Goal: Navigation & Orientation: Find specific page/section

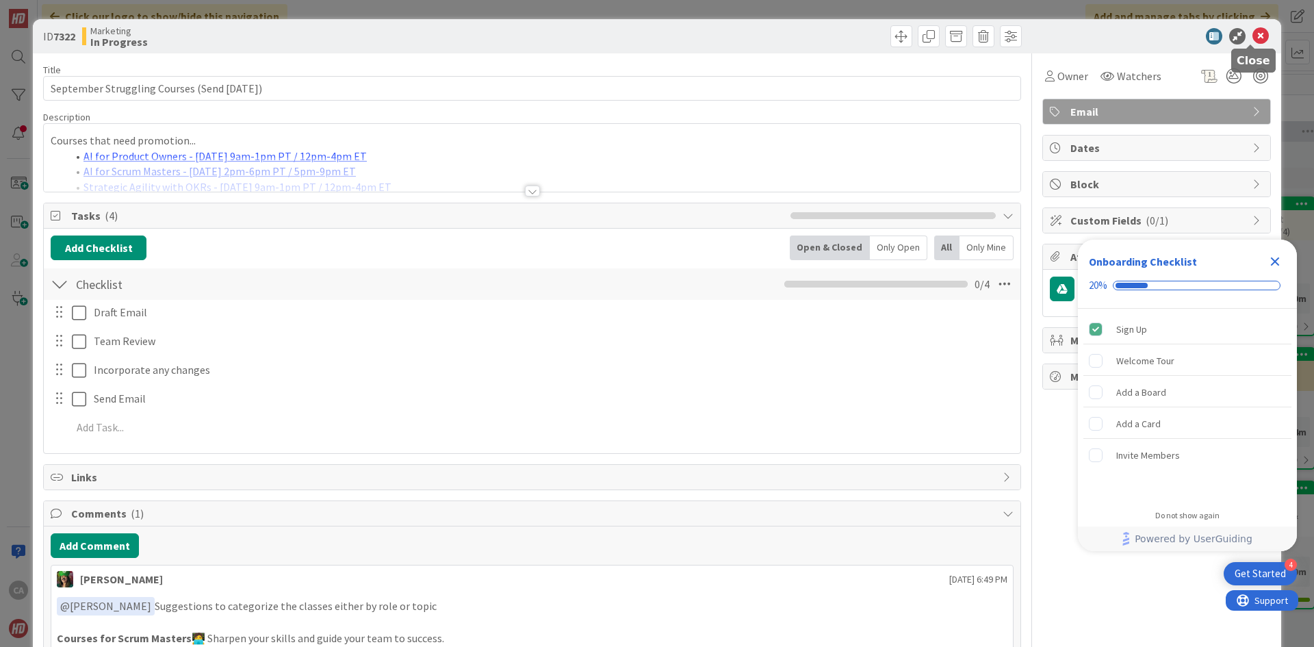
click at [1253, 37] on icon at bounding box center [1261, 36] width 16 height 16
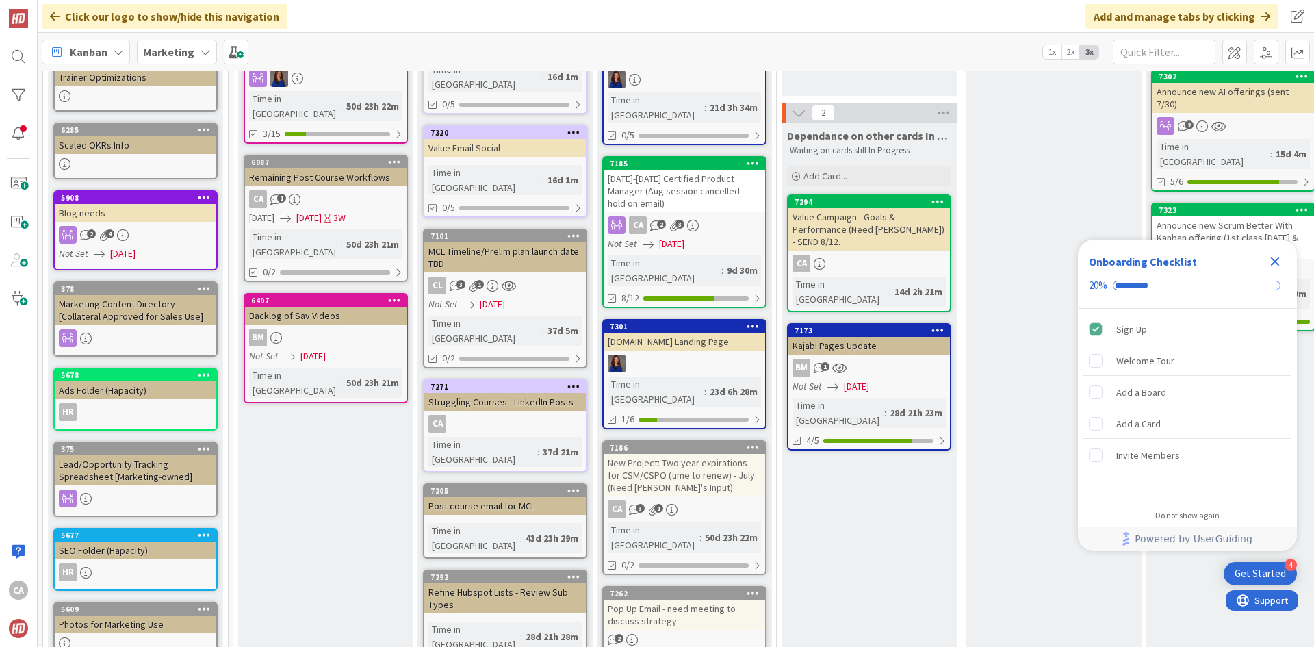
scroll to position [342, 0]
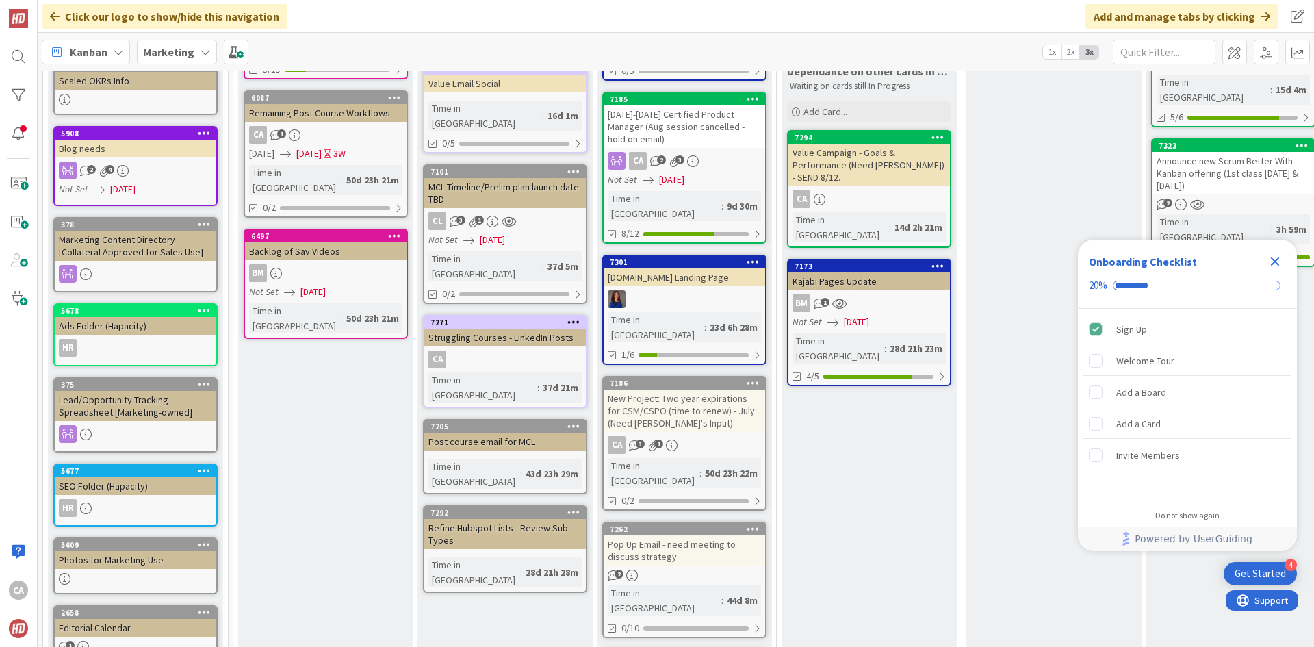
click at [690, 389] on div "New Project: Two year expirations for CSM/CSPO (time to renew) - July (Need [PE…" at bounding box center [685, 410] width 162 height 42
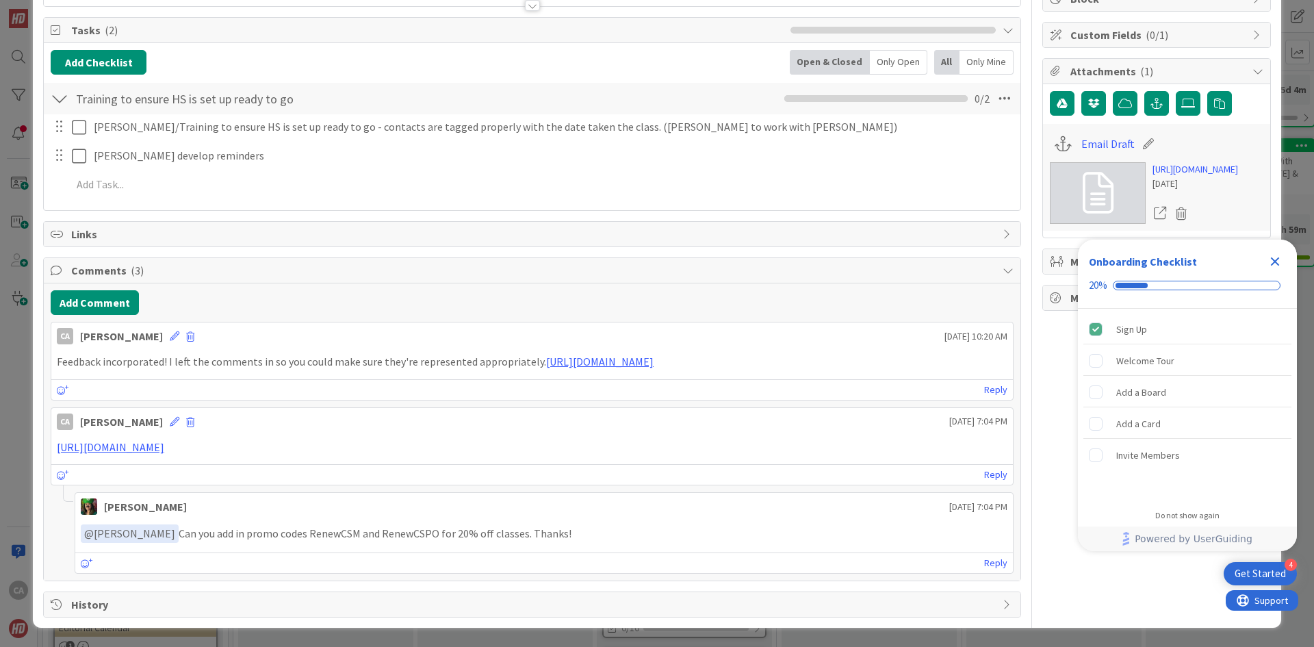
scroll to position [201, 0]
click at [164, 448] on link "[URL][DOMAIN_NAME]" at bounding box center [110, 447] width 107 height 14
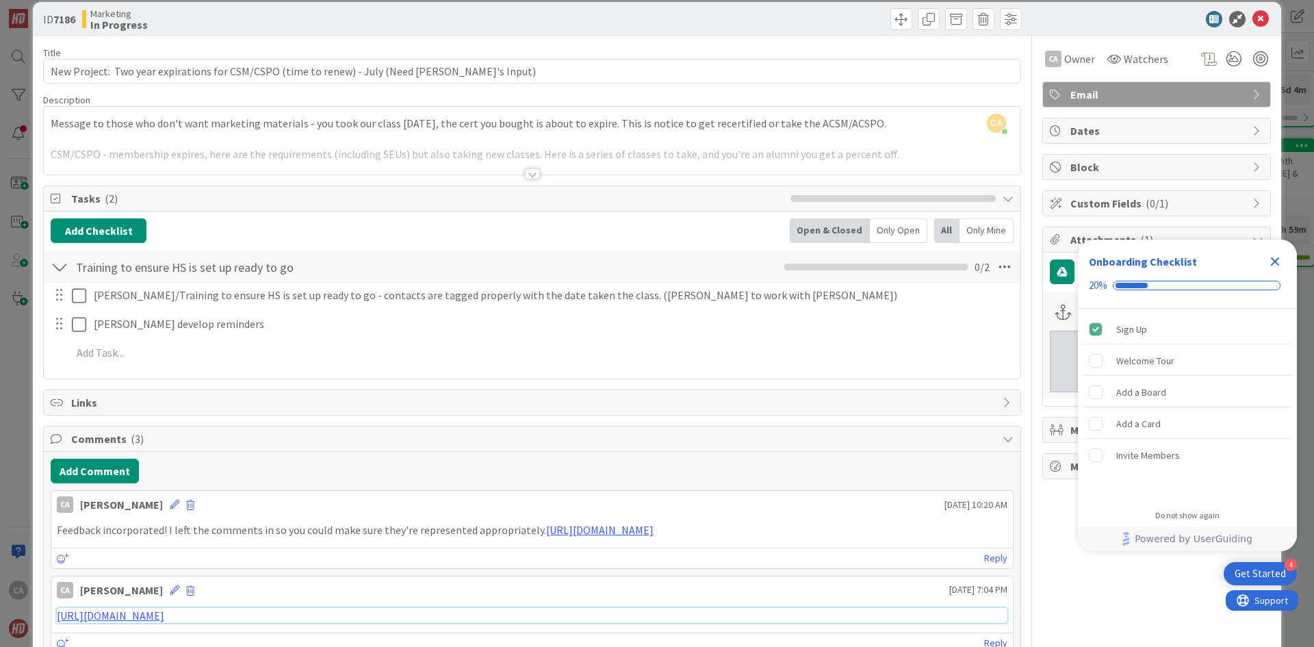
scroll to position [0, 0]
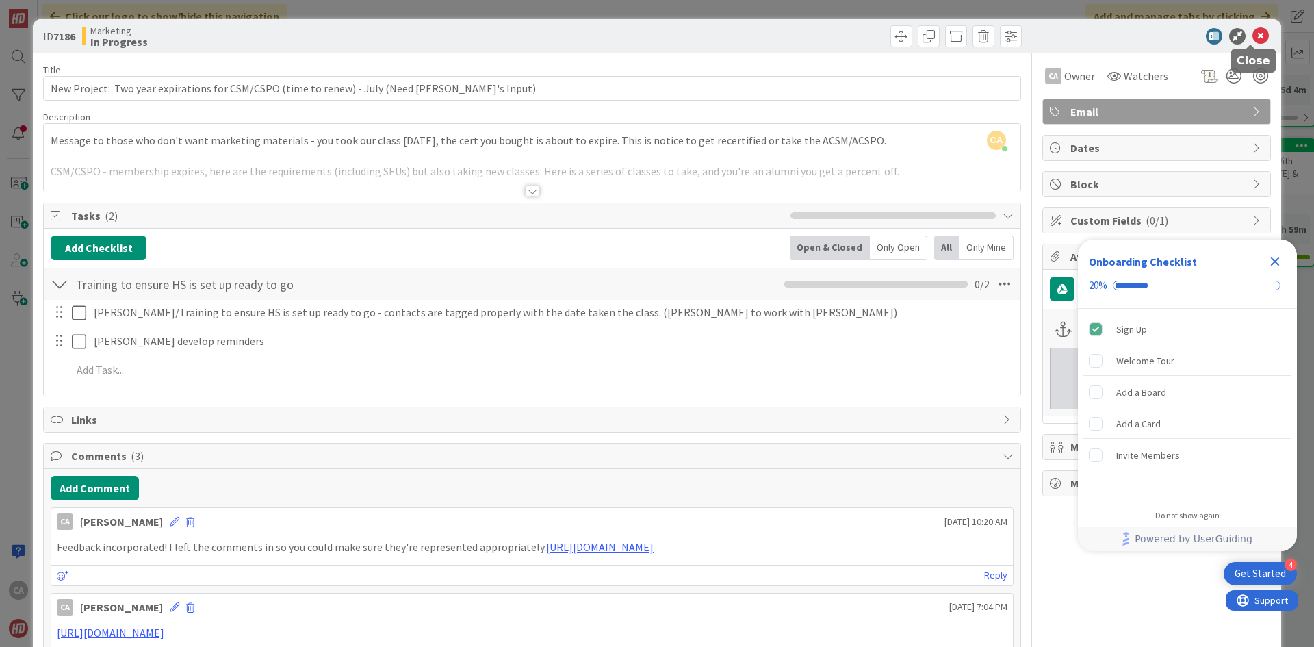
click at [1253, 39] on icon at bounding box center [1261, 36] width 16 height 16
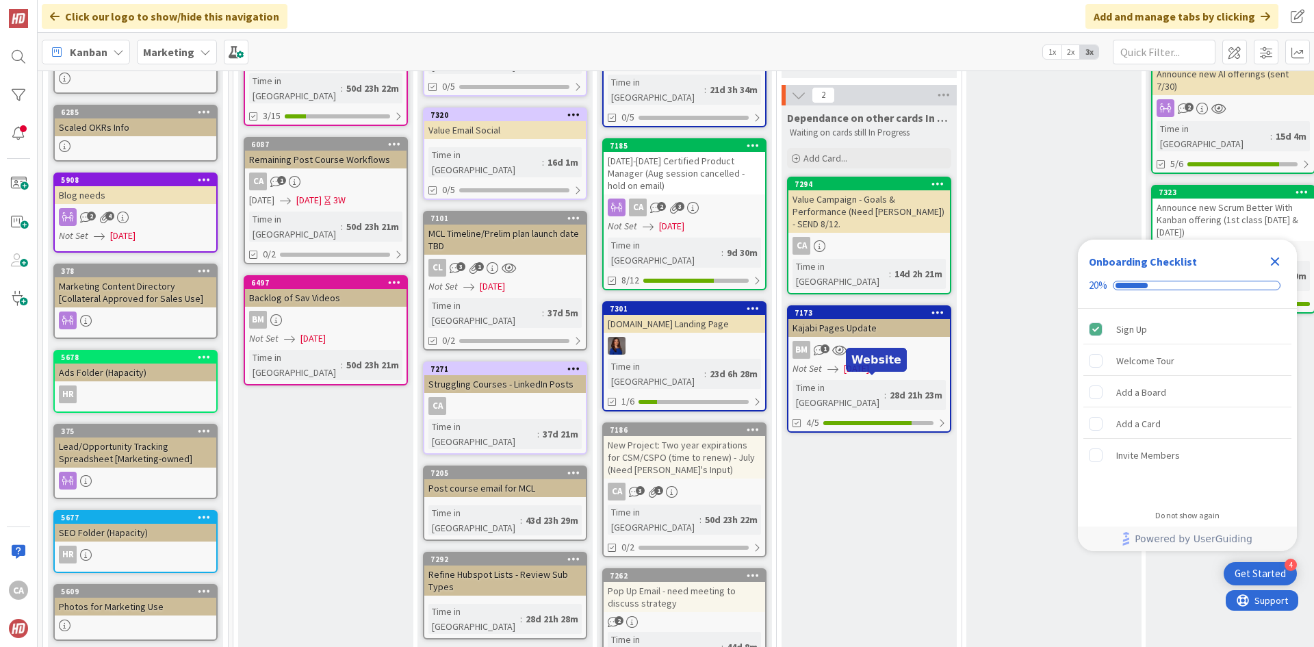
scroll to position [411, 0]
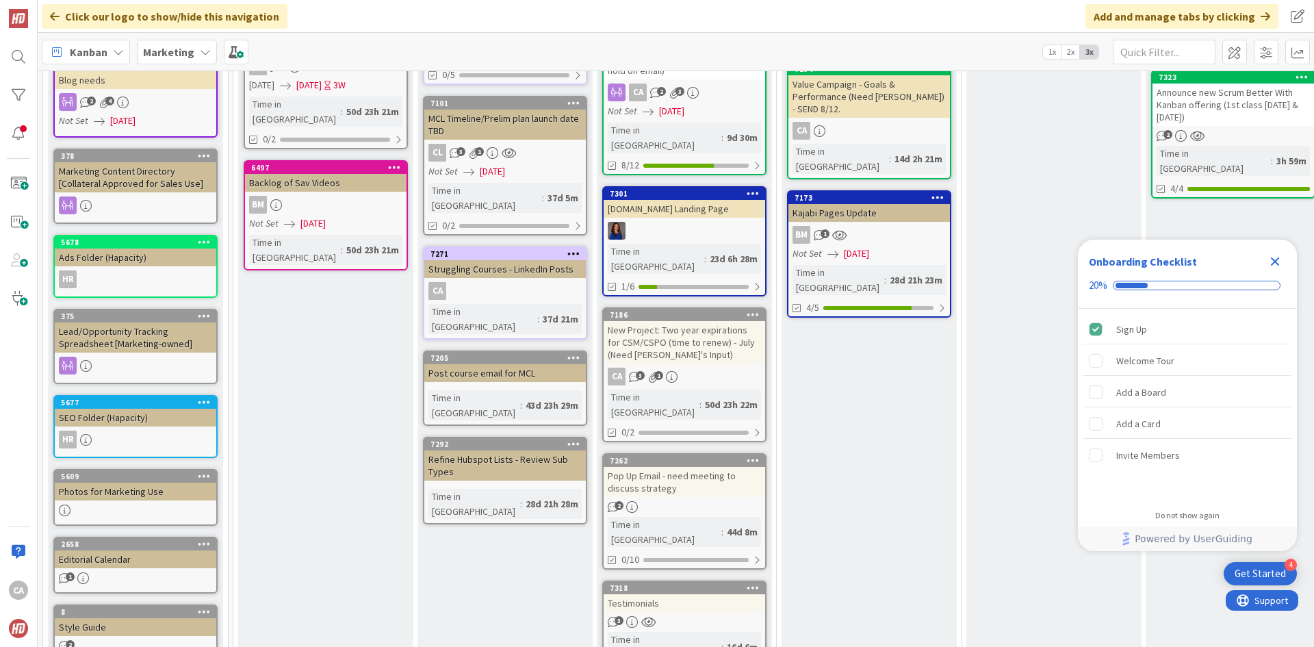
click at [711, 467] on div "Pop Up Email - need meeting to discuss strategy" at bounding box center [685, 482] width 162 height 30
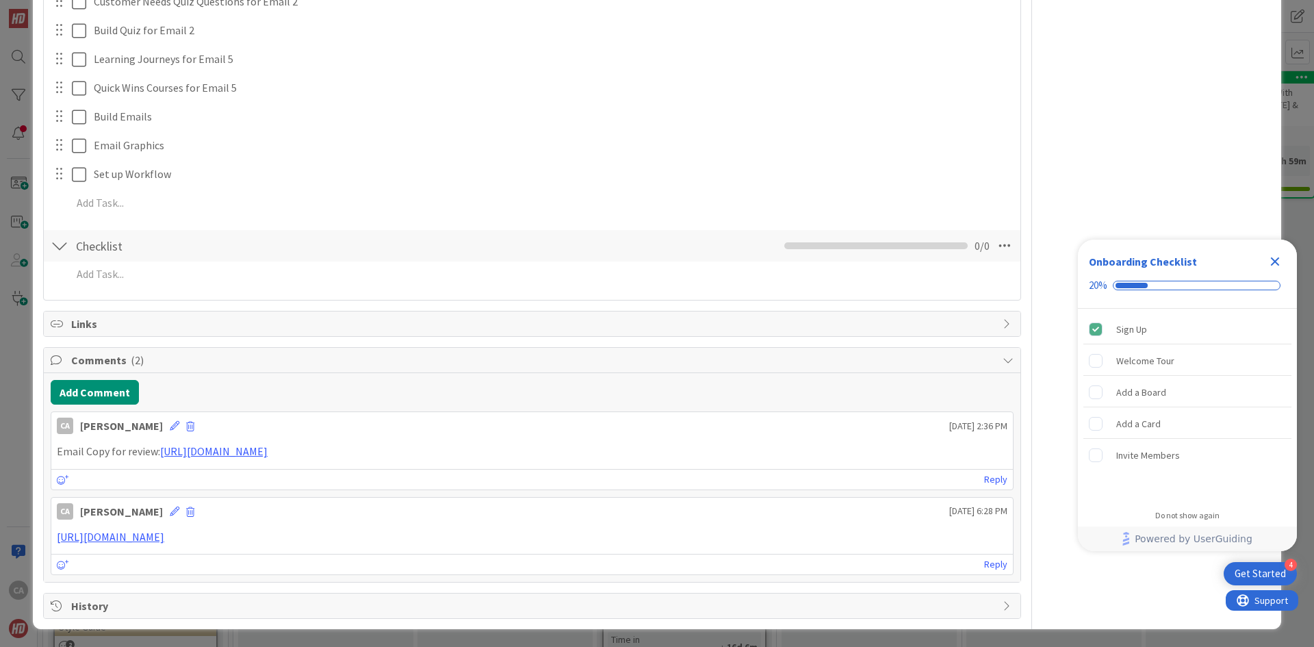
scroll to position [398, 0]
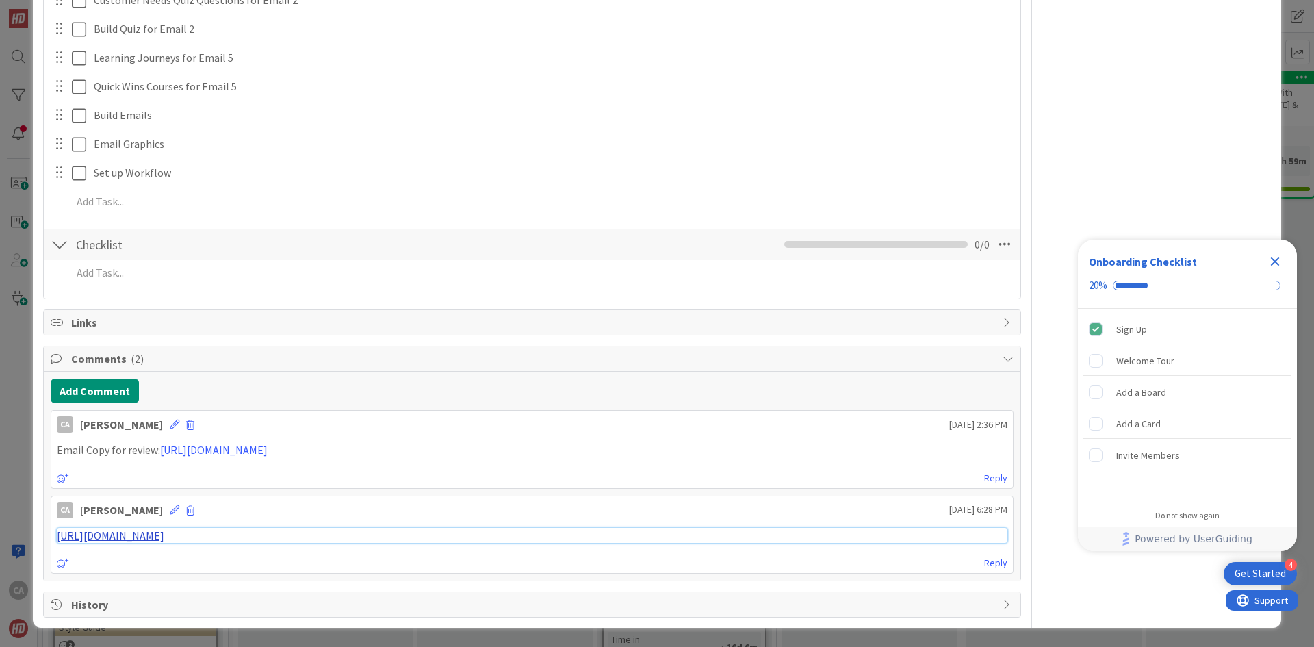
click at [164, 537] on link "[URL][DOMAIN_NAME]" at bounding box center [110, 535] width 107 height 14
click at [268, 451] on link "[URL][DOMAIN_NAME]" at bounding box center [213, 450] width 107 height 14
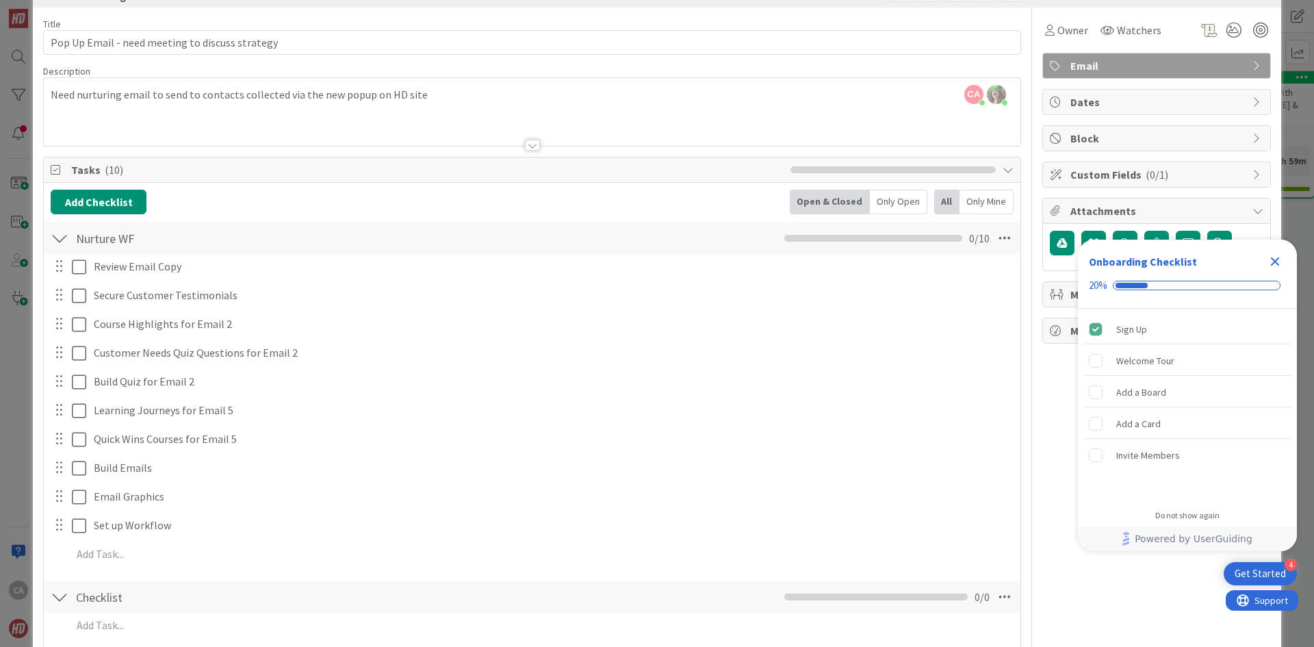
scroll to position [0, 0]
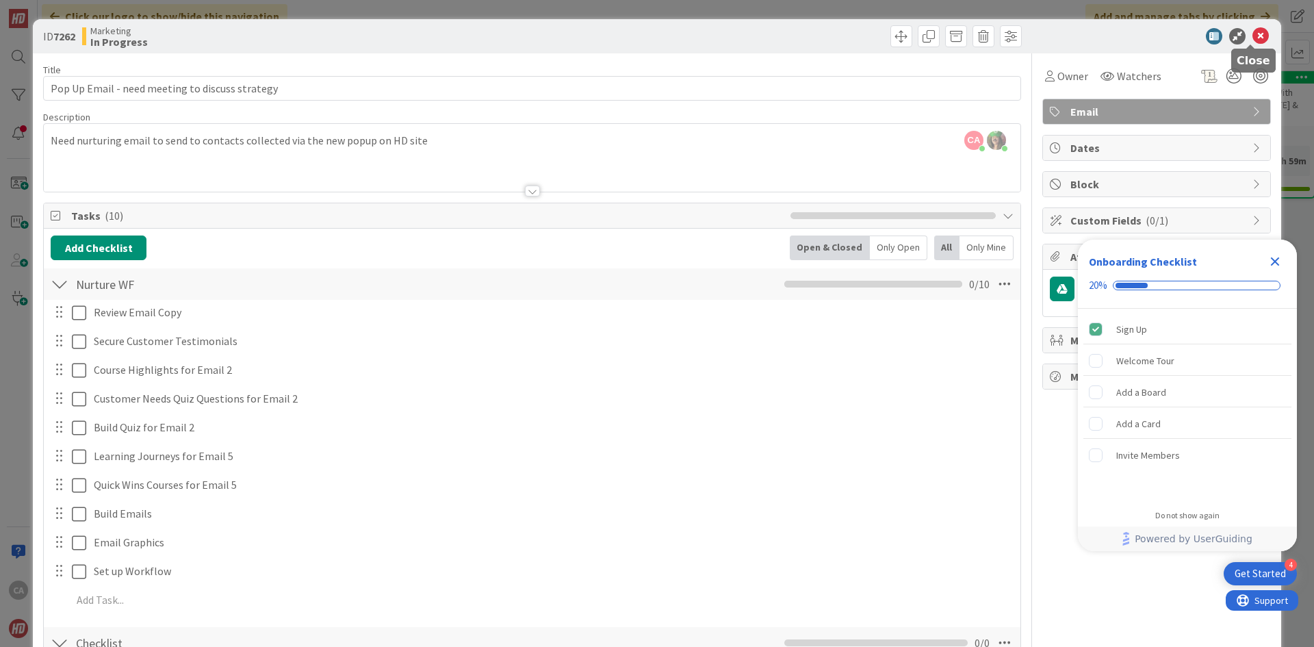
click at [1253, 35] on icon at bounding box center [1261, 36] width 16 height 16
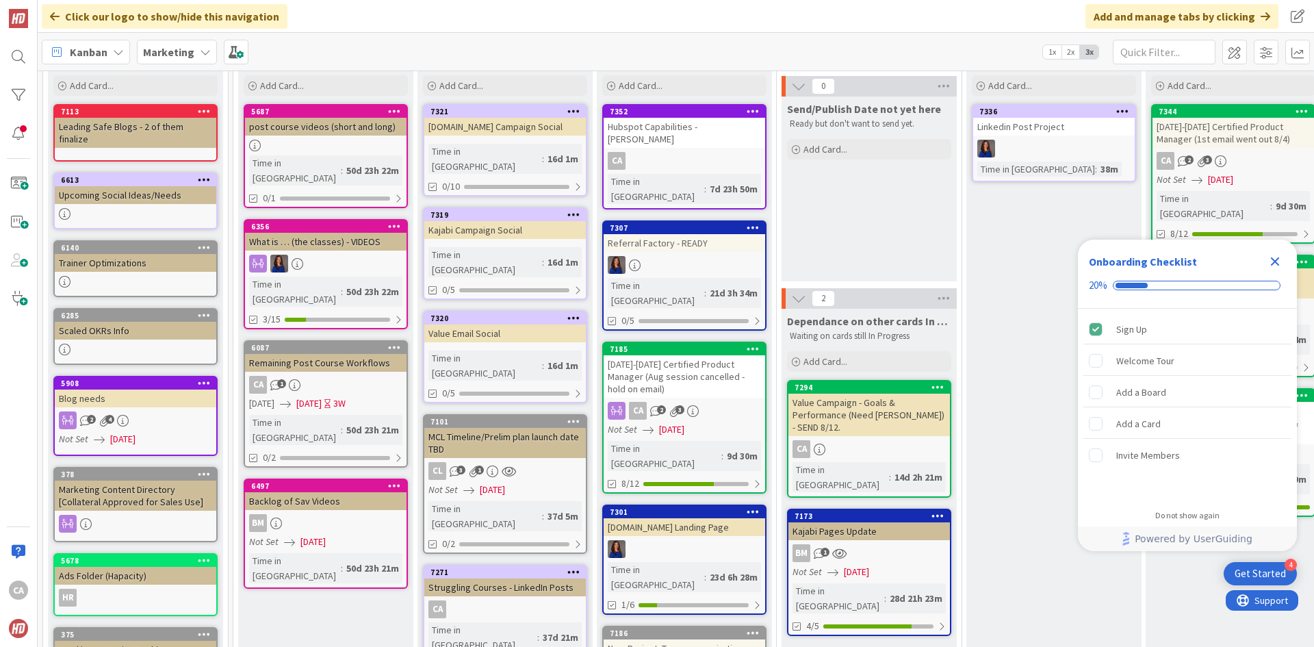
scroll to position [68, 0]
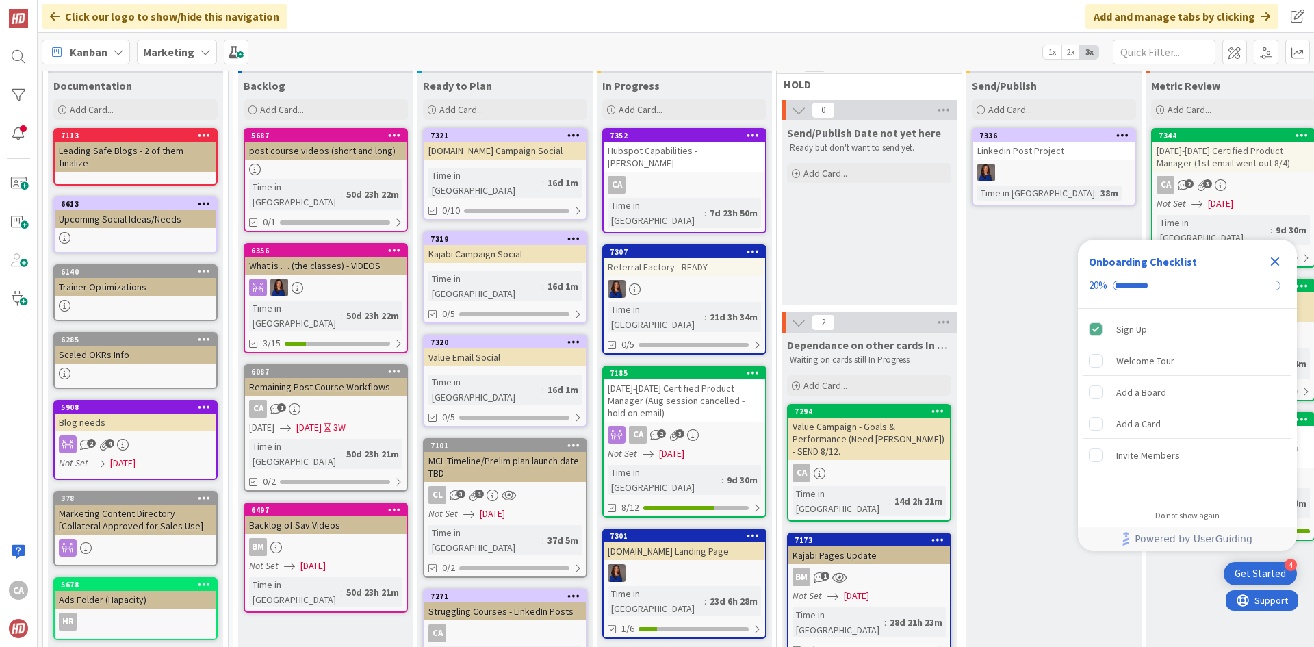
click at [698, 155] on div "Hubspot Capabilities - [PERSON_NAME]" at bounding box center [685, 157] width 162 height 30
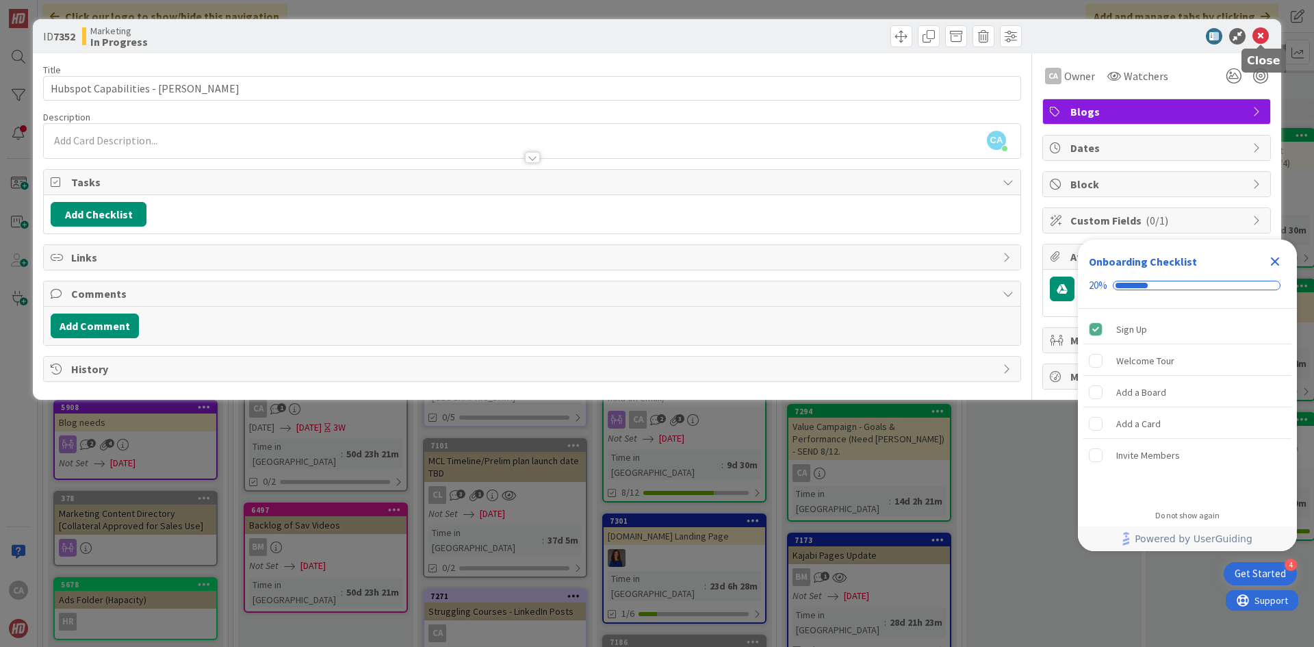
click at [1262, 40] on icon at bounding box center [1261, 36] width 16 height 16
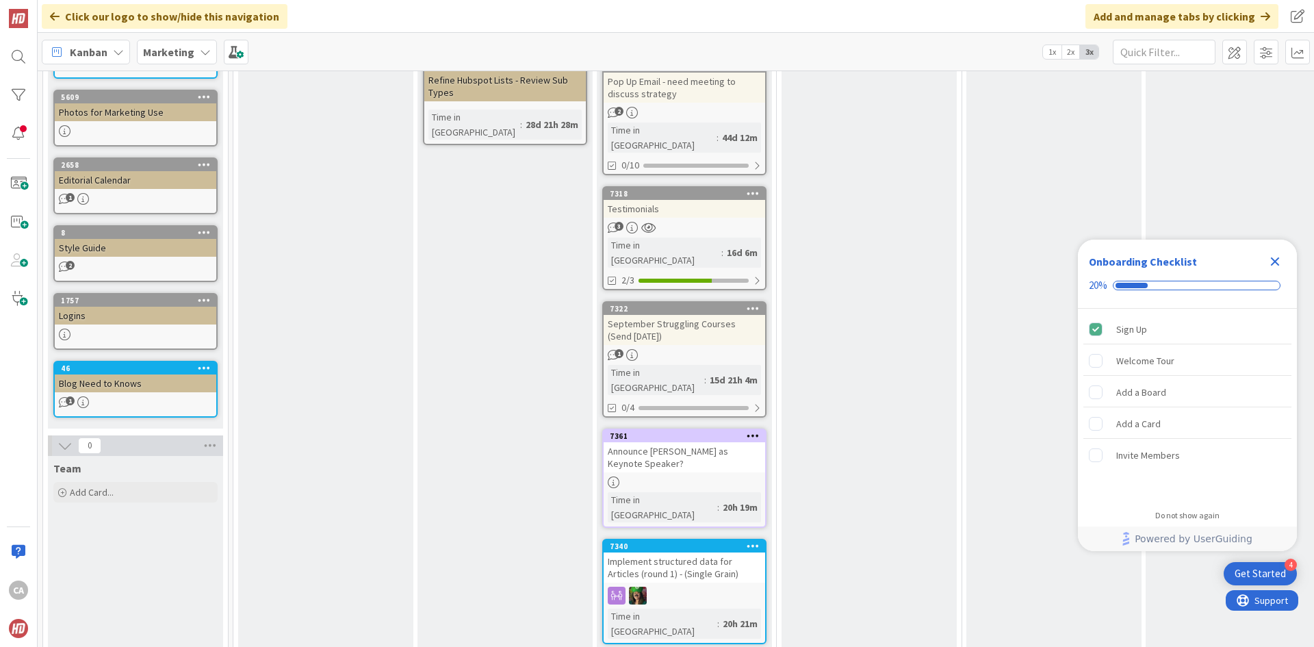
scroll to position [796, 0]
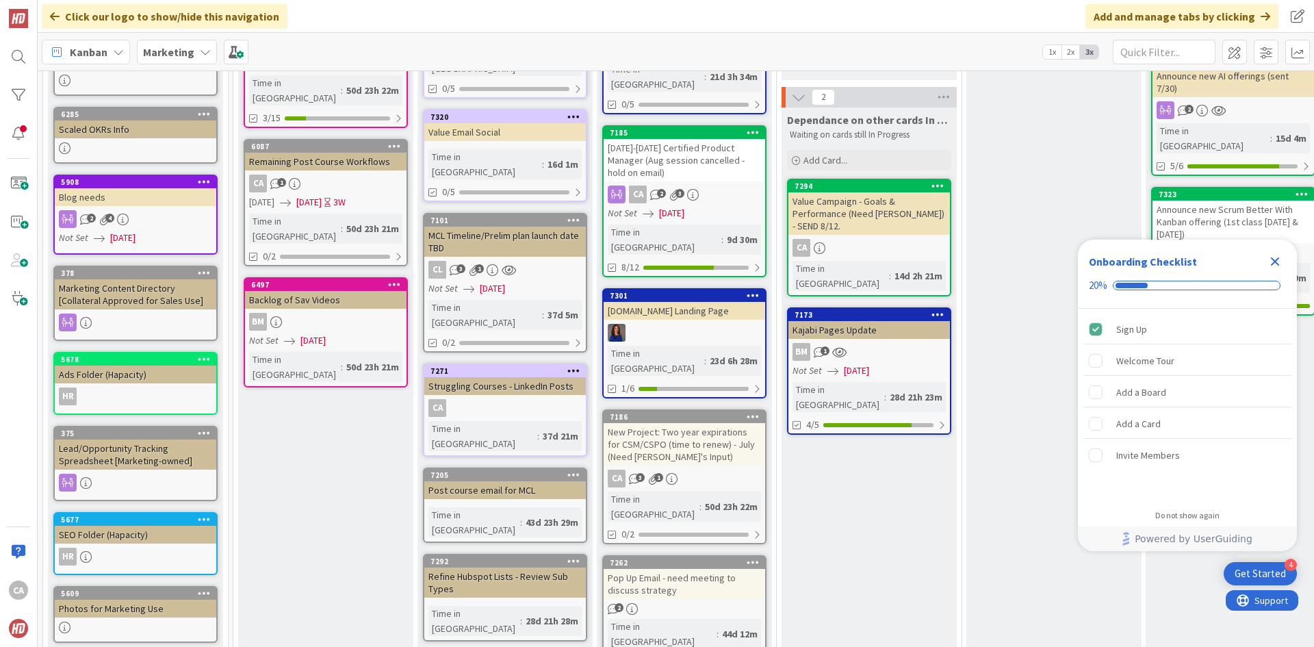
scroll to position [248, 0]
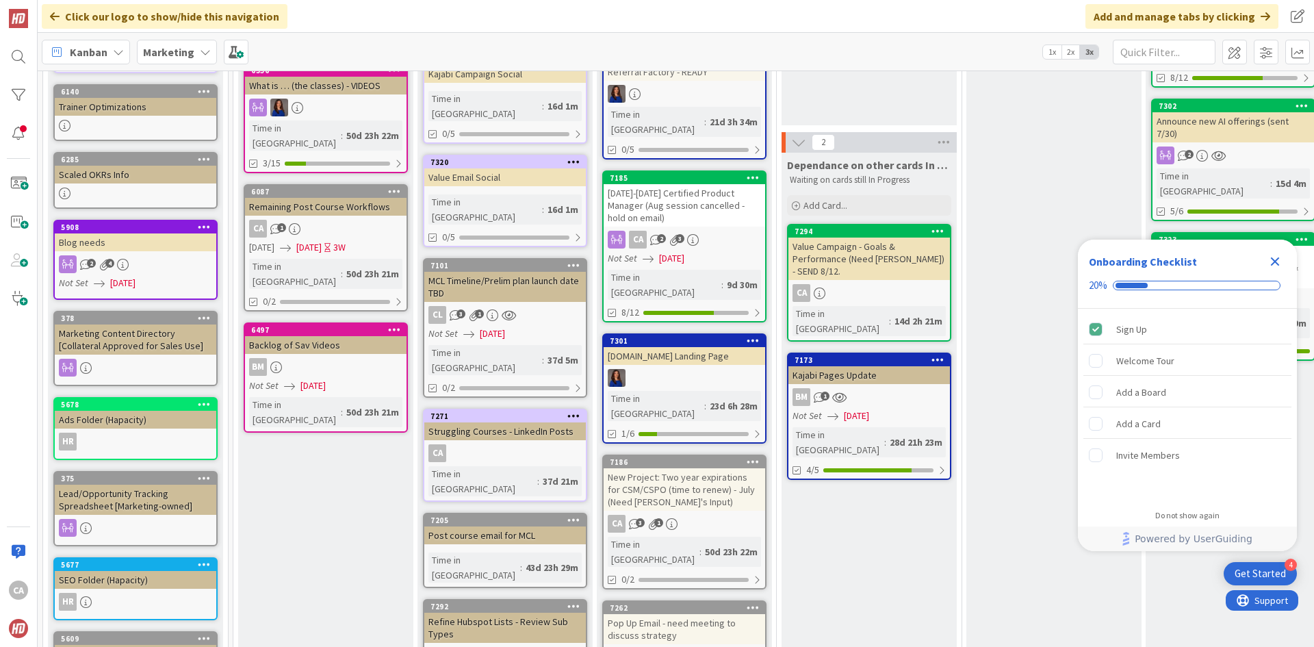
click at [884, 254] on div "Value Campaign - Goals & Performance (Need [PERSON_NAME]) - SEND 8/12." at bounding box center [870, 259] width 162 height 42
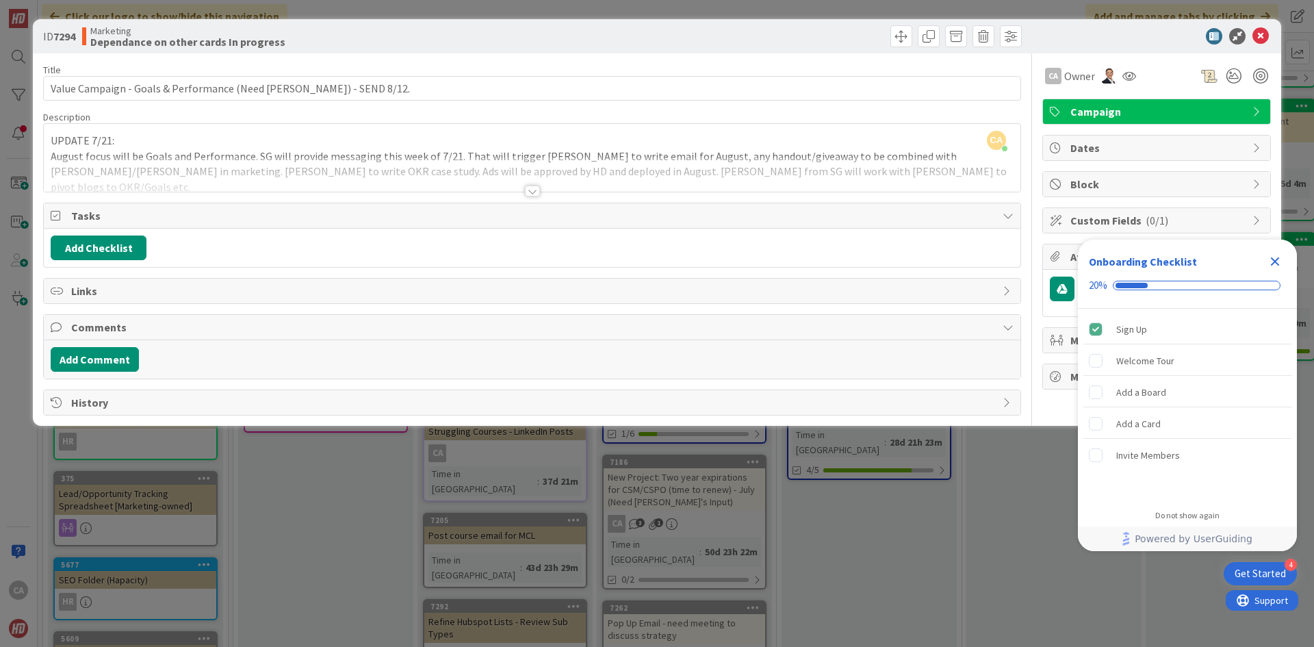
click at [535, 192] on div at bounding box center [532, 191] width 15 height 11
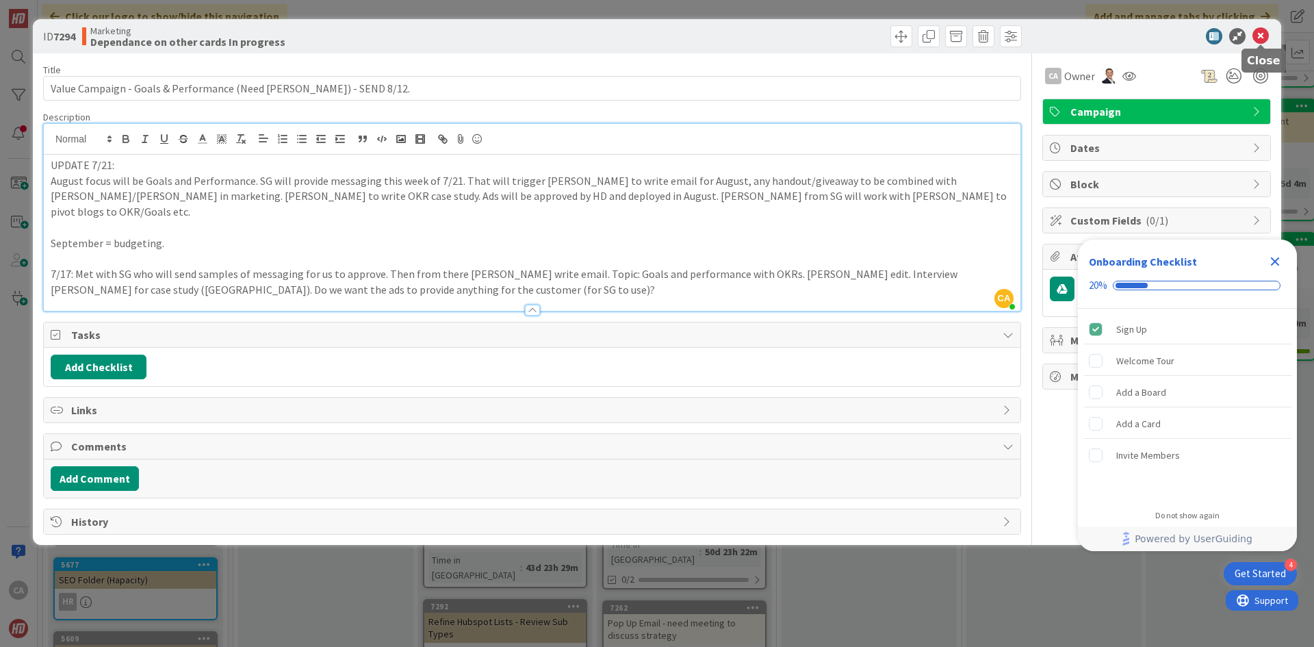
click at [1261, 37] on icon at bounding box center [1261, 36] width 16 height 16
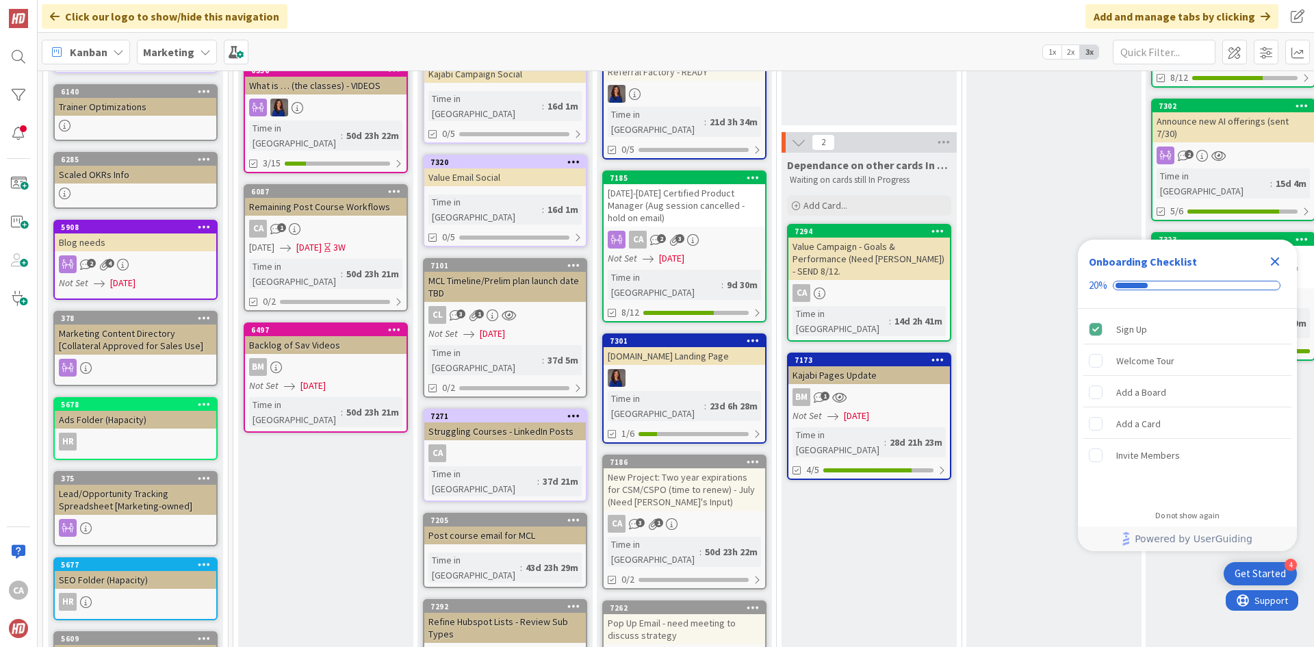
click at [1273, 263] on icon "Close Checklist" at bounding box center [1275, 261] width 9 height 9
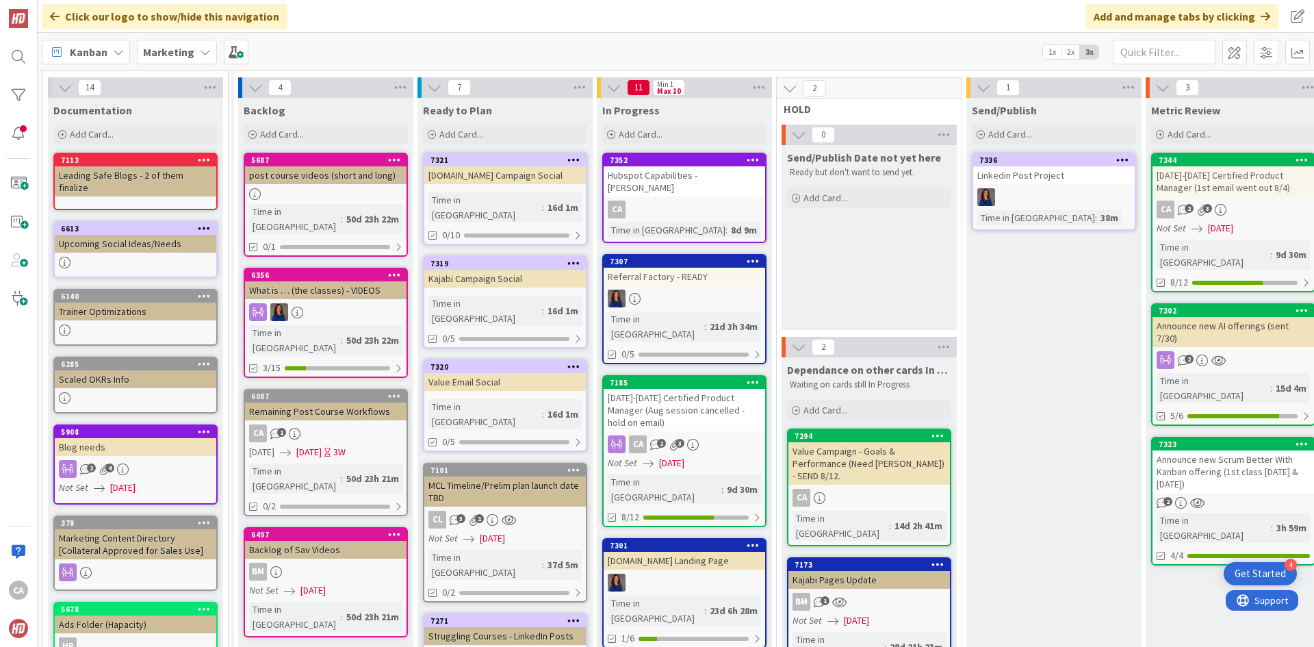
scroll to position [43, 0]
